Goal: Transaction & Acquisition: Obtain resource

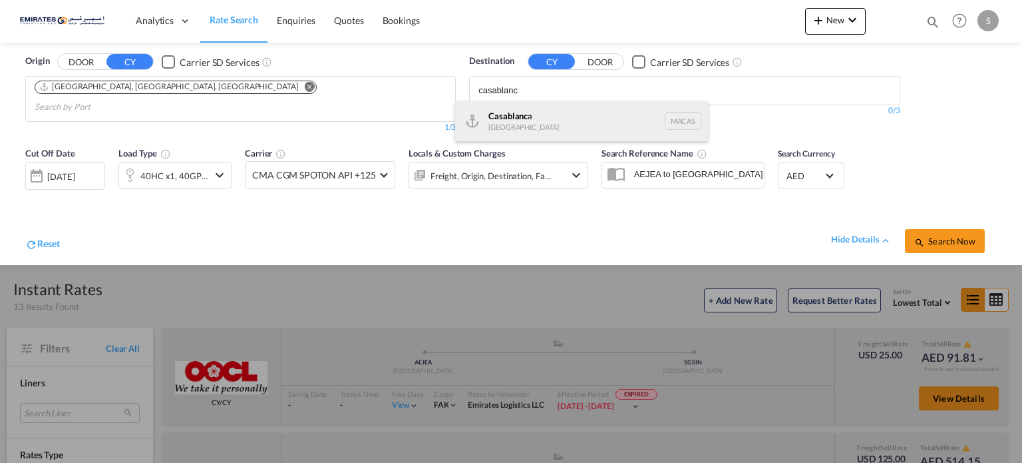
type input "casablanc"
click at [519, 111] on div "Casablanc a [GEOGRAPHIC_DATA] [GEOGRAPHIC_DATA]" at bounding box center [581, 121] width 253 height 40
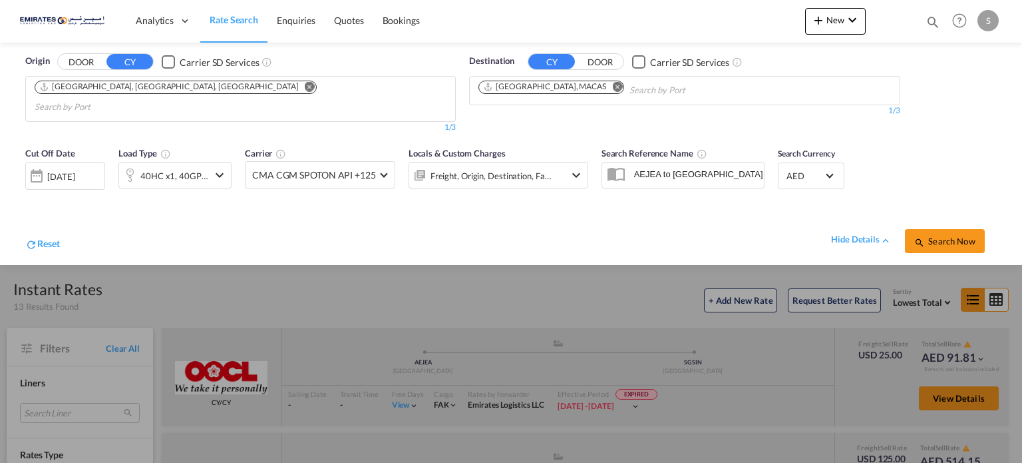
click at [71, 169] on div "[DATE]" at bounding box center [65, 176] width 80 height 28
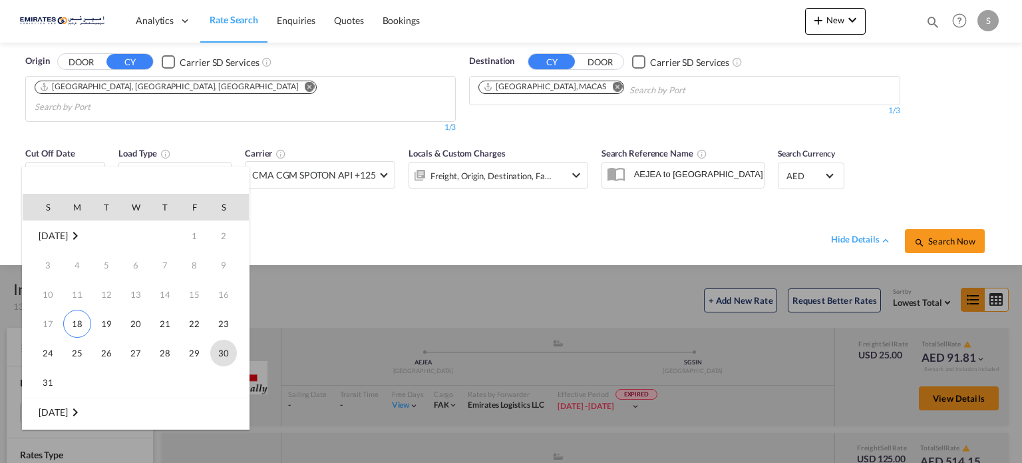
click at [219, 359] on span "30" at bounding box center [223, 352] width 27 height 27
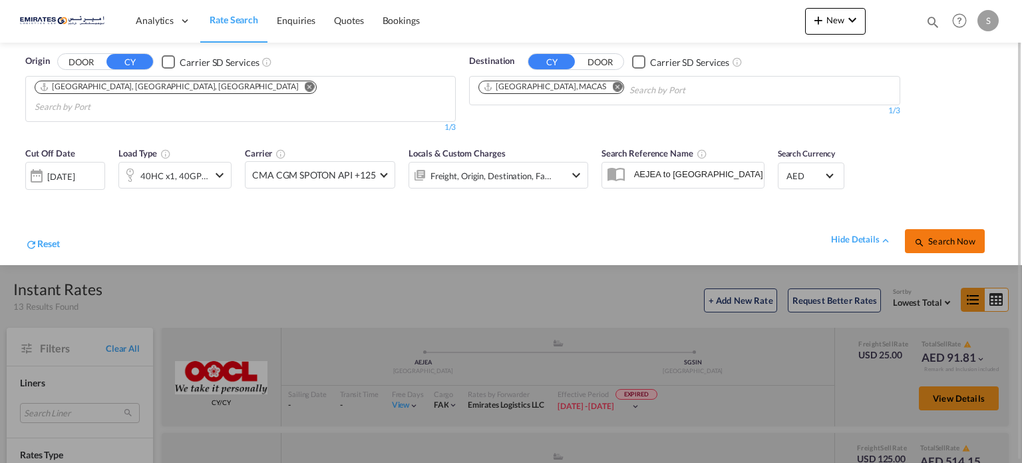
click at [932, 229] on button "Search Now" at bounding box center [945, 241] width 80 height 24
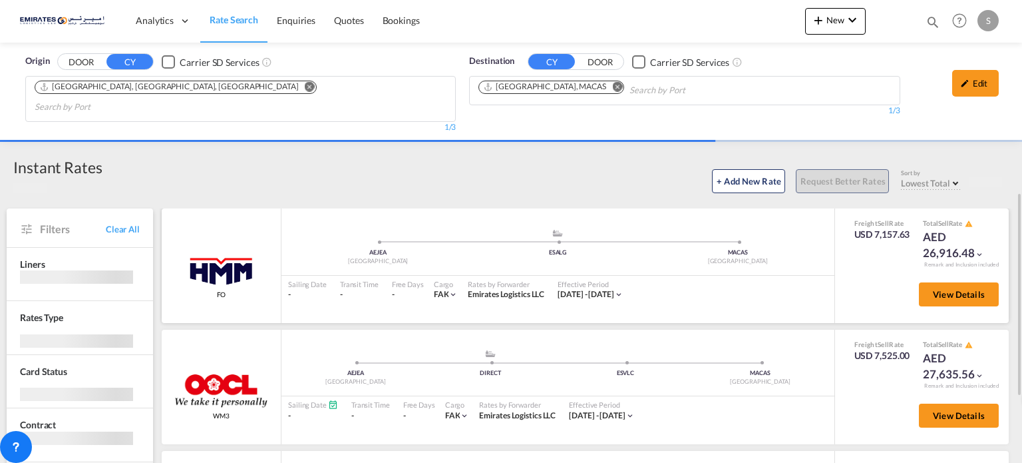
scroll to position [133, 0]
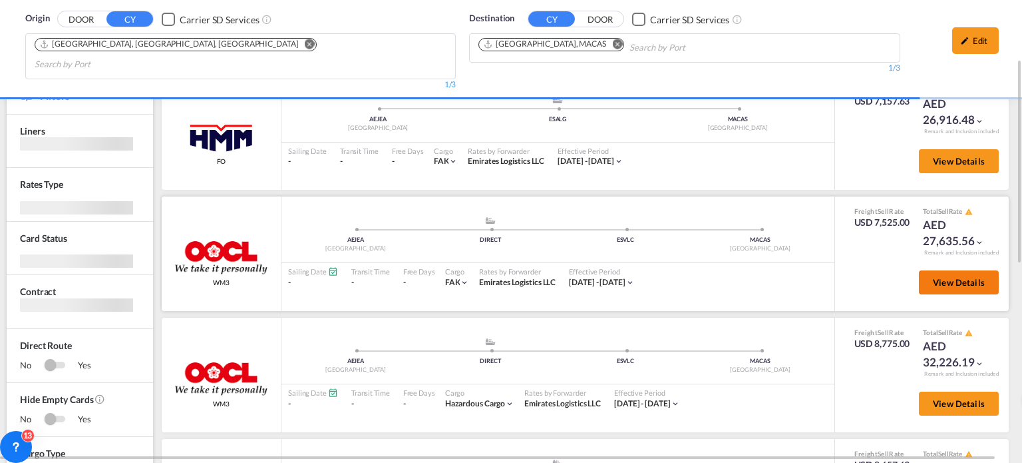
click at [953, 277] on span "View Details" at bounding box center [959, 282] width 52 height 11
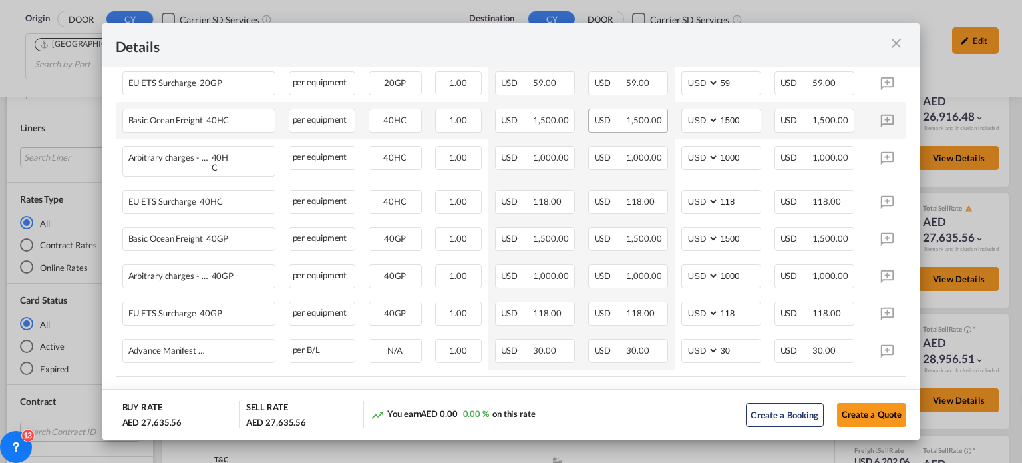
scroll to position [447, 0]
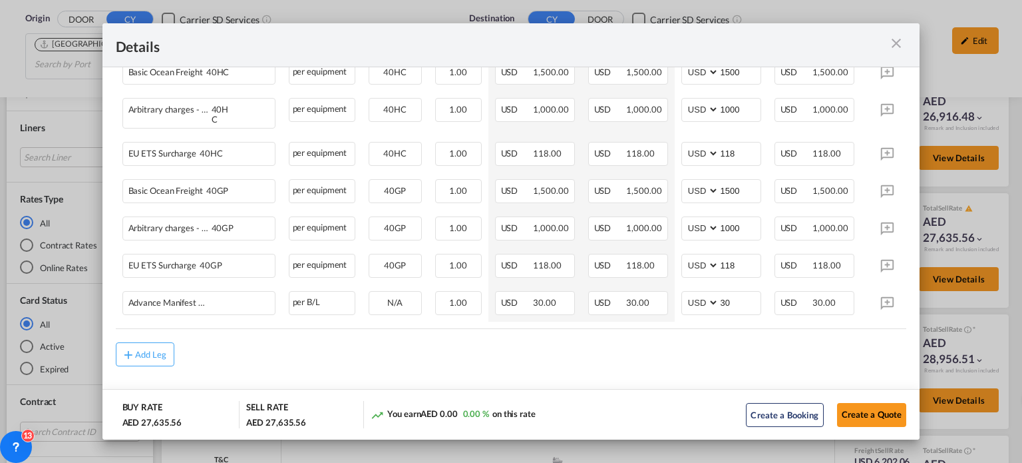
click at [897, 41] on md-icon "icon-close m-3 fg-AAA8AD cursor" at bounding box center [897, 43] width 16 height 16
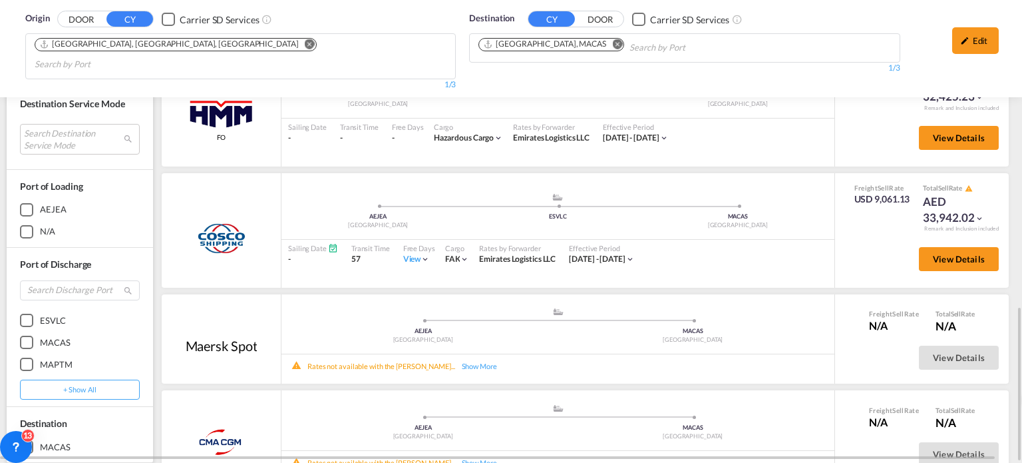
scroll to position [333, 0]
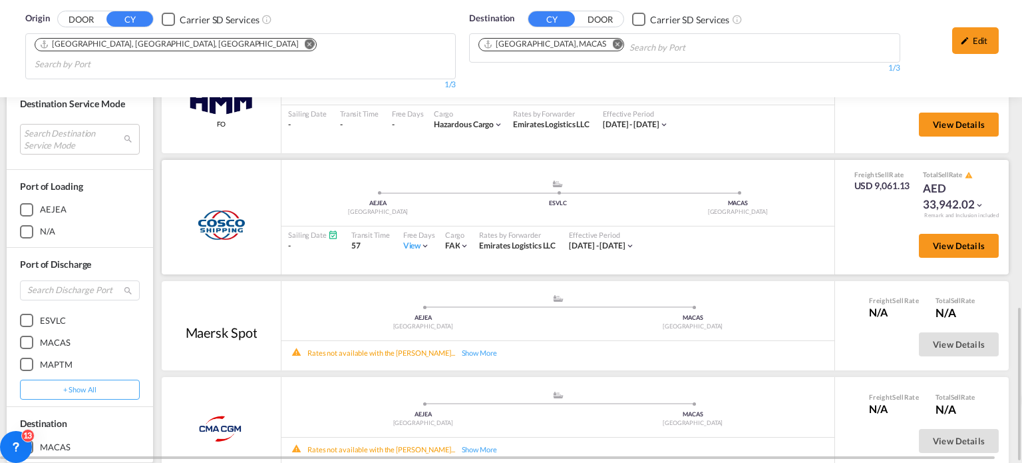
click at [409, 240] on div "View" at bounding box center [416, 245] width 27 height 11
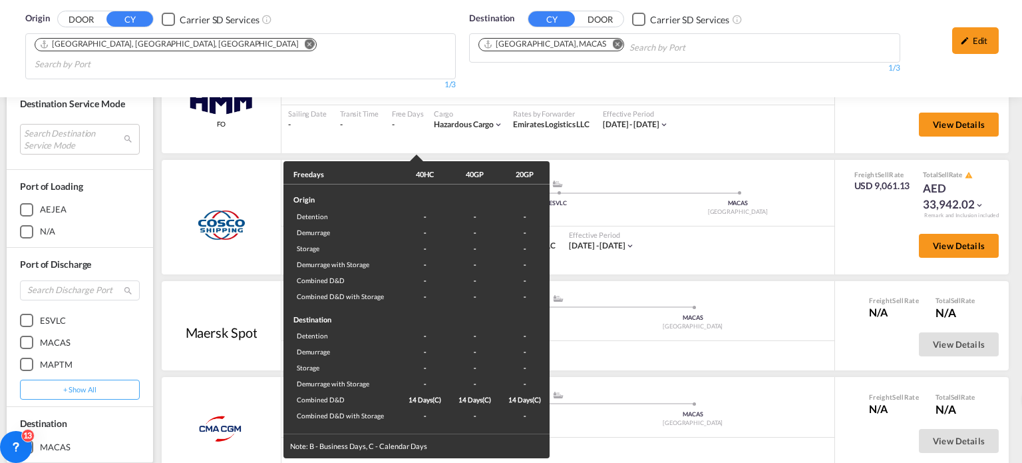
click at [743, 225] on div "Freedays 40HC 40GP 20GP Origin Detention - - - Demurrage - - - Storage - - - De…" at bounding box center [511, 231] width 1022 height 463
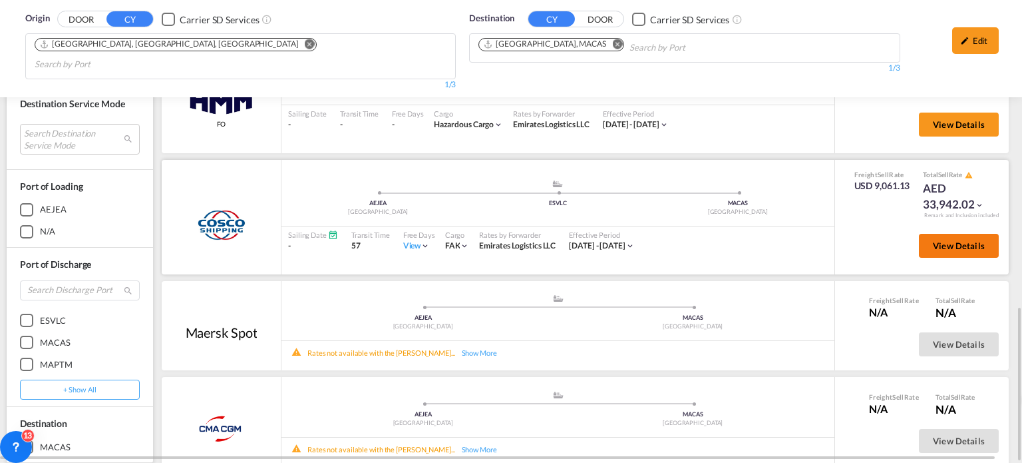
click at [939, 240] on span "View Details" at bounding box center [959, 245] width 52 height 11
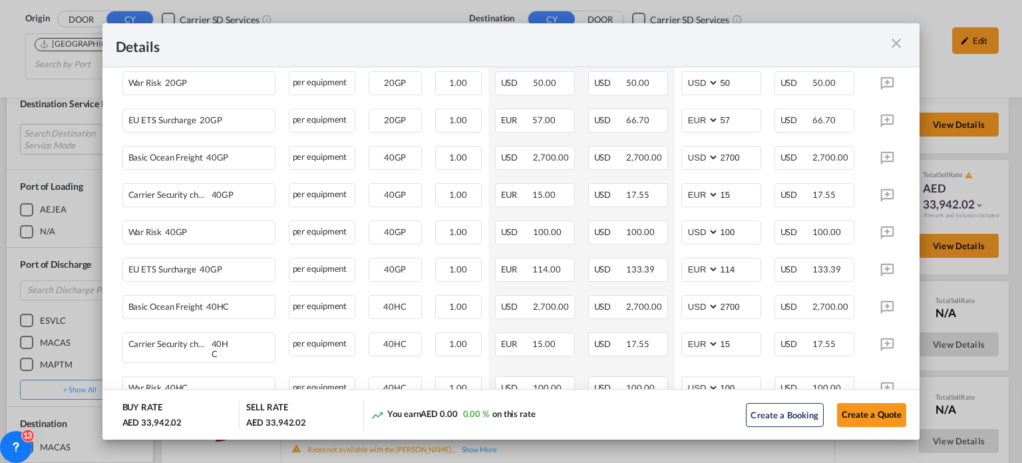
scroll to position [533, 0]
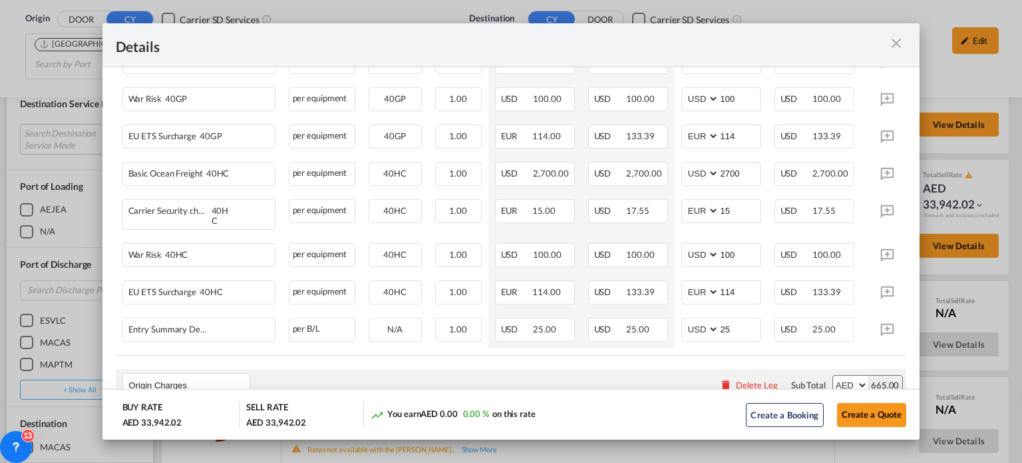
click at [898, 42] on md-icon "icon-close m-3 fg-AAA8AD cursor" at bounding box center [897, 43] width 16 height 16
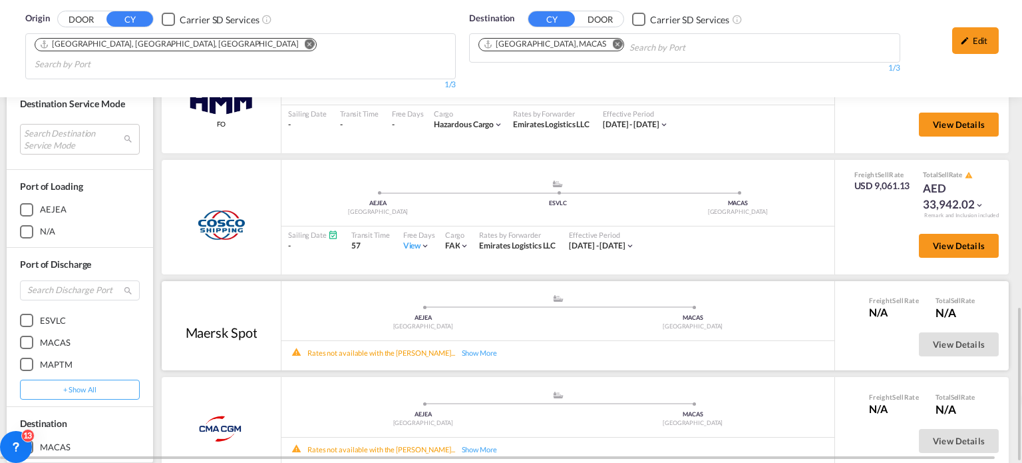
click at [571, 336] on div ".a{fill:#aaa8ad;} .a{fill:#aaa8ad;} AEJEA Port of [GEOGRAPHIC_DATA][PERSON_NAME…" at bounding box center [558, 325] width 553 height 71
